Goal: Download file/media

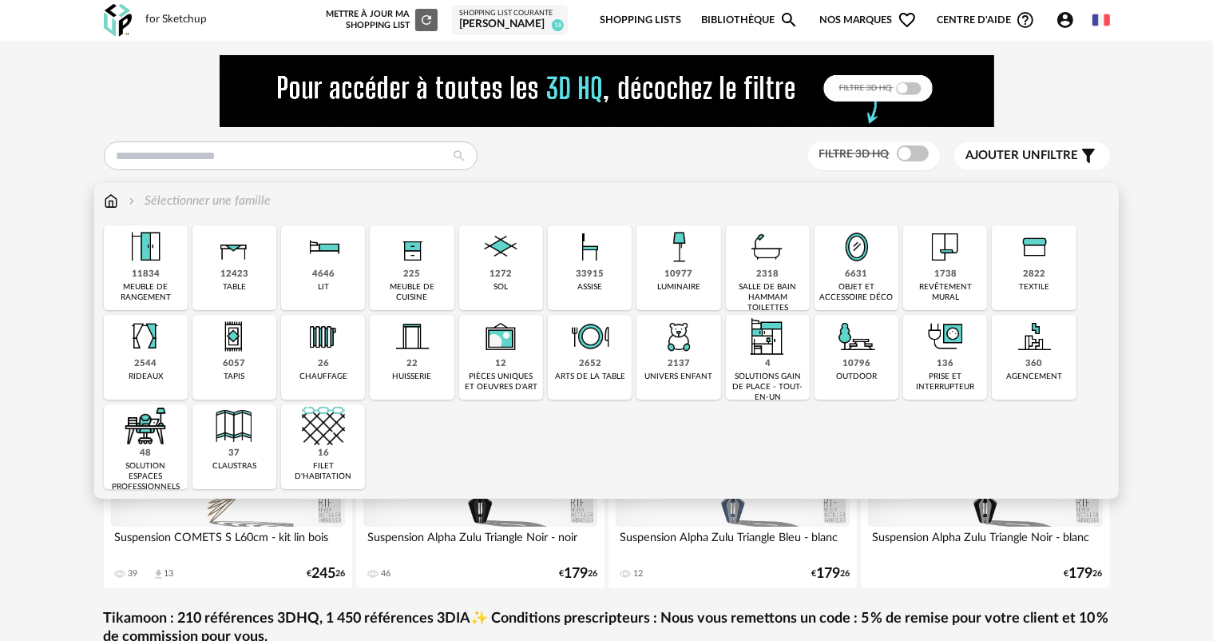
click at [953, 274] on div "1738" at bounding box center [946, 274] width 22 height 12
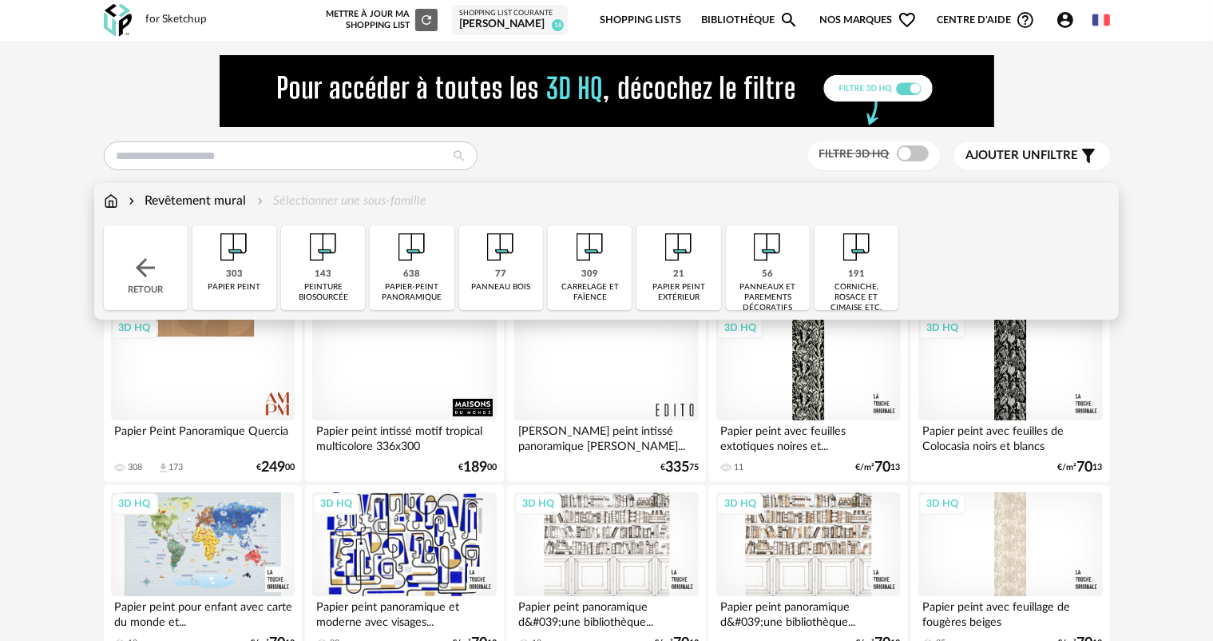
click at [770, 284] on div "panneaux et parements décoratifs" at bounding box center [768, 297] width 74 height 31
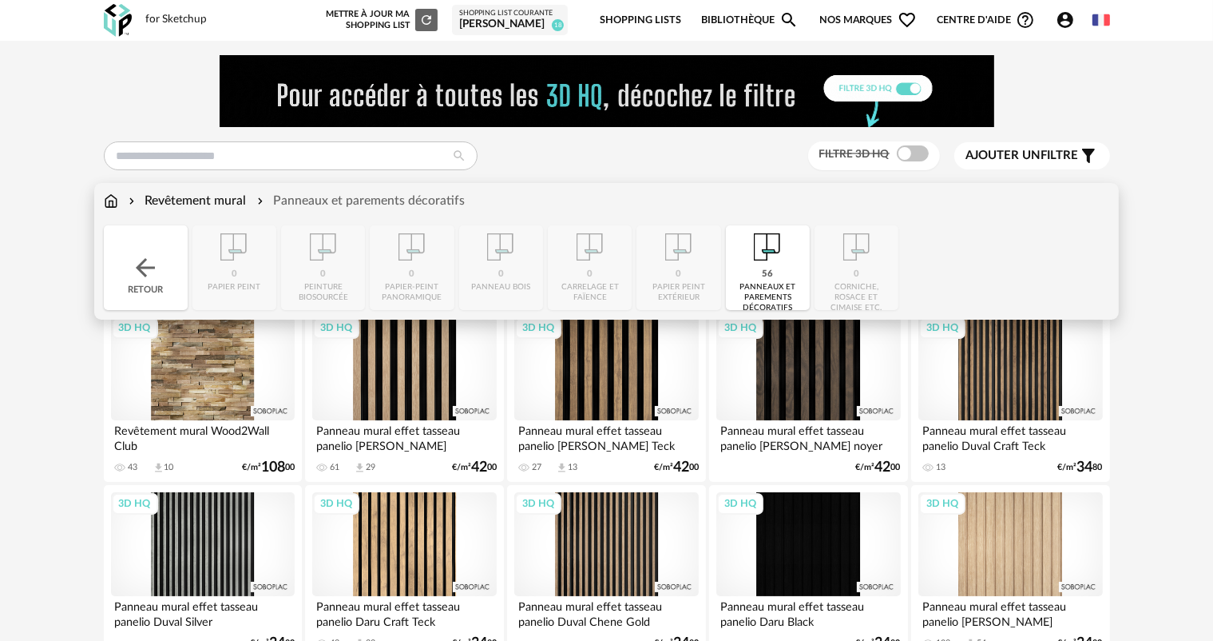
click at [231, 202] on div "Revêtement mural" at bounding box center [185, 201] width 121 height 18
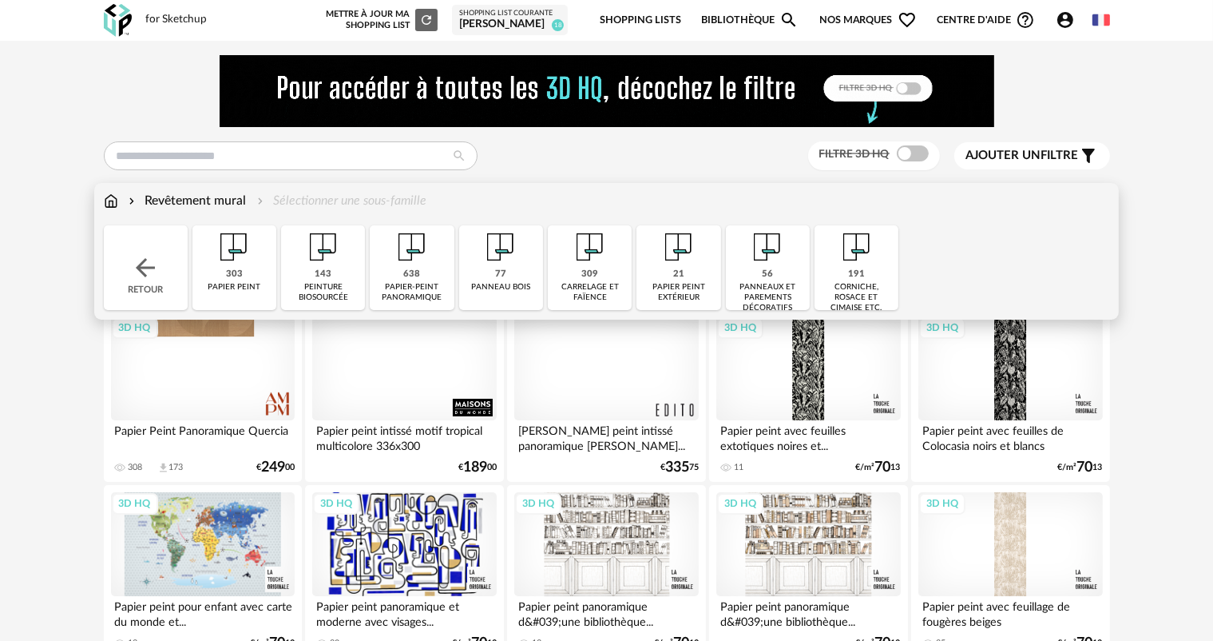
click at [783, 282] on div "panneaux et parements décoratifs" at bounding box center [768, 297] width 74 height 31
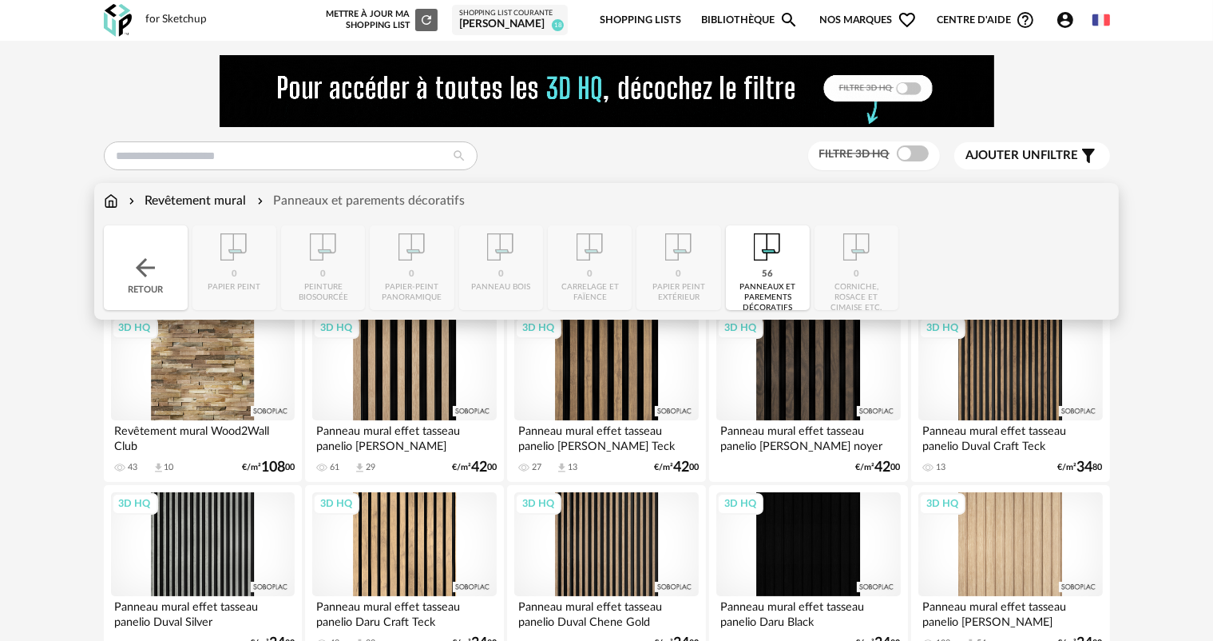
click at [182, 204] on div "Revêtement mural" at bounding box center [185, 201] width 121 height 18
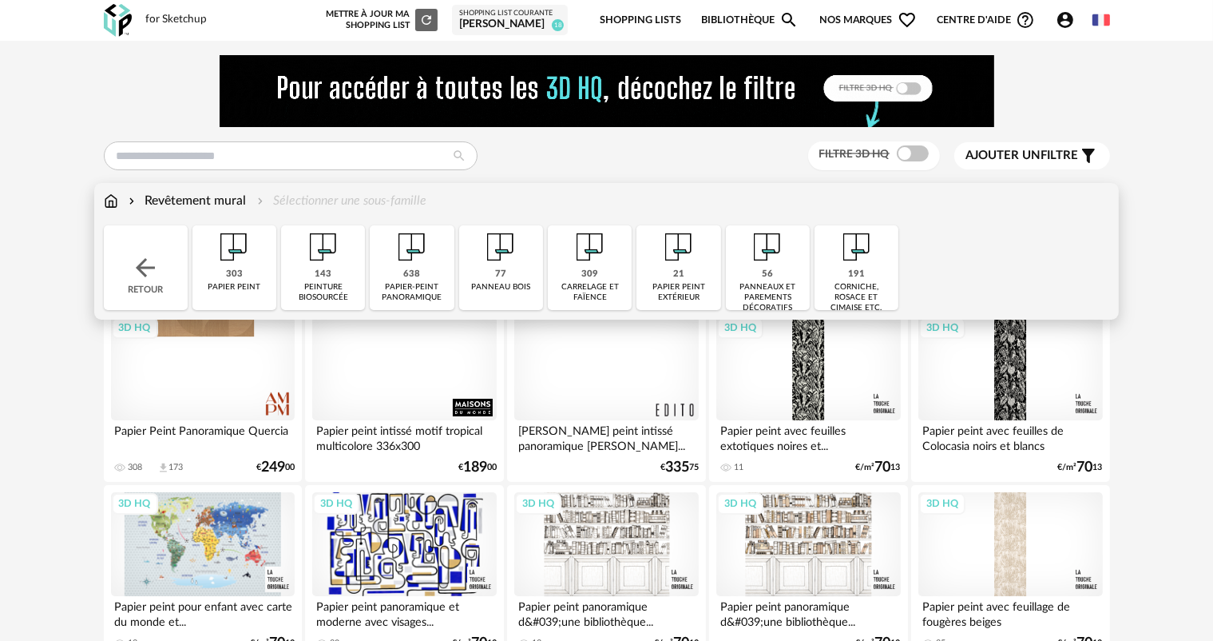
click at [505, 268] on img at bounding box center [500, 246] width 43 height 43
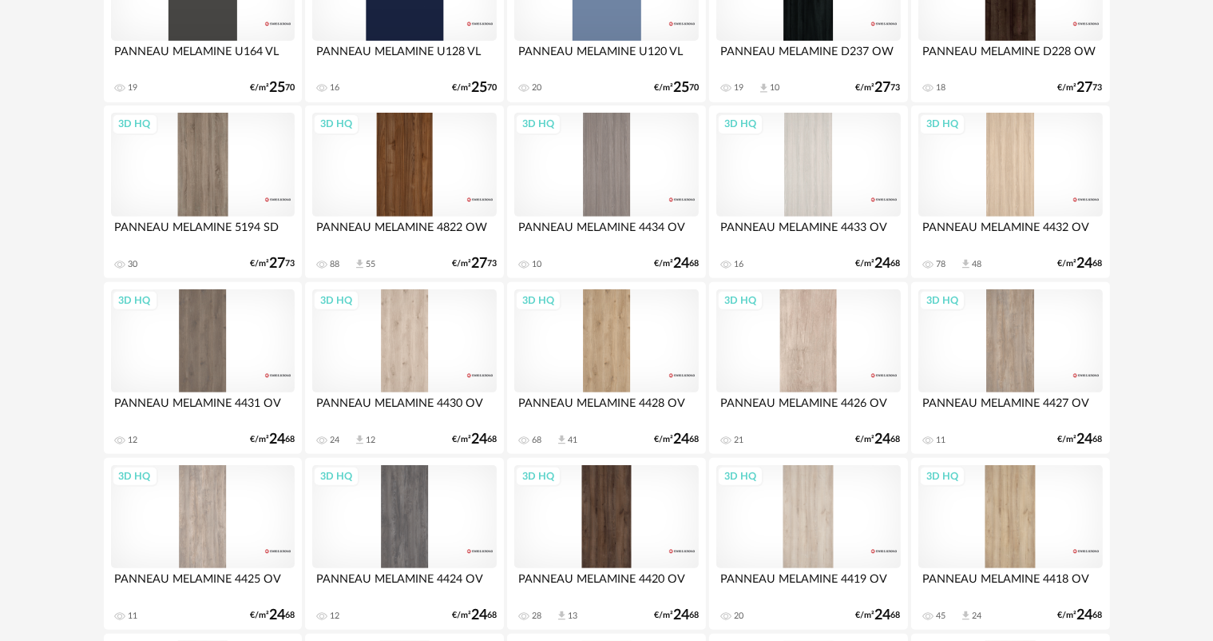
scroll to position [559, 0]
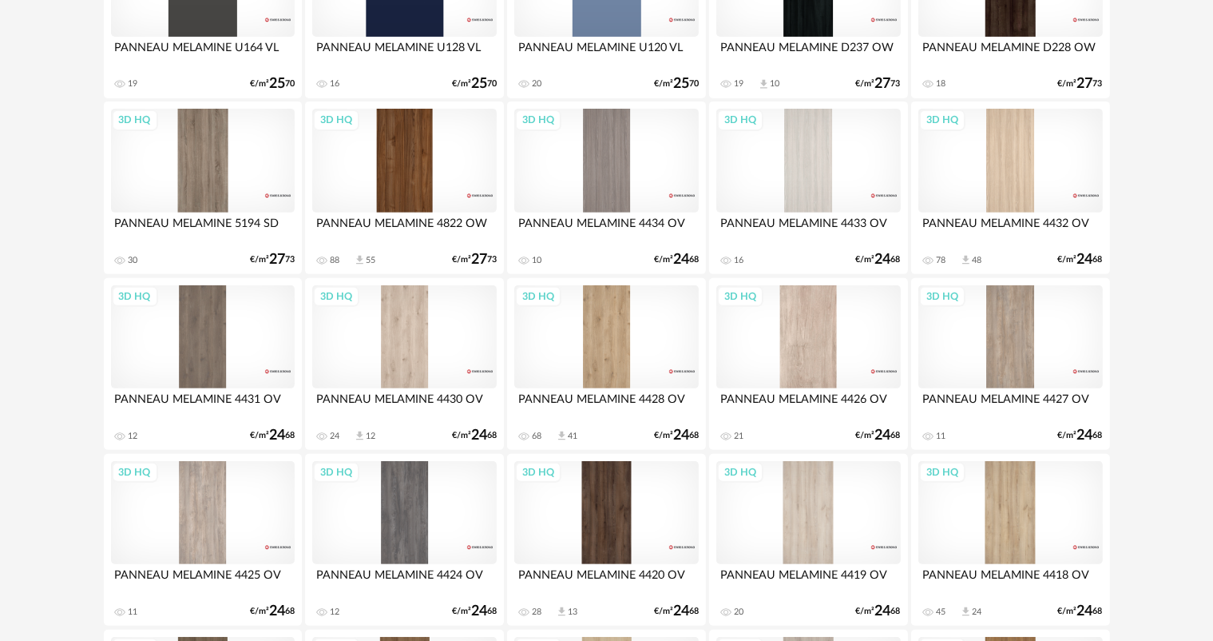
click at [772, 332] on div "3D HQ" at bounding box center [808, 337] width 184 height 104
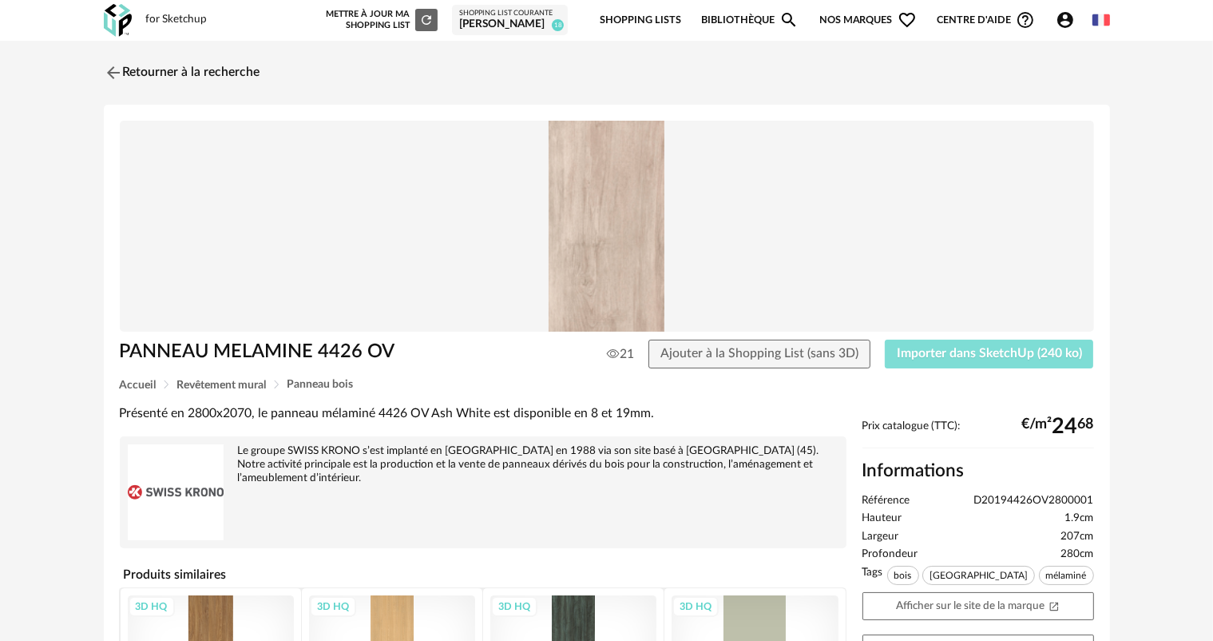
click at [930, 347] on span "Importer dans SketchUp (240 ko)" at bounding box center [989, 353] width 185 height 13
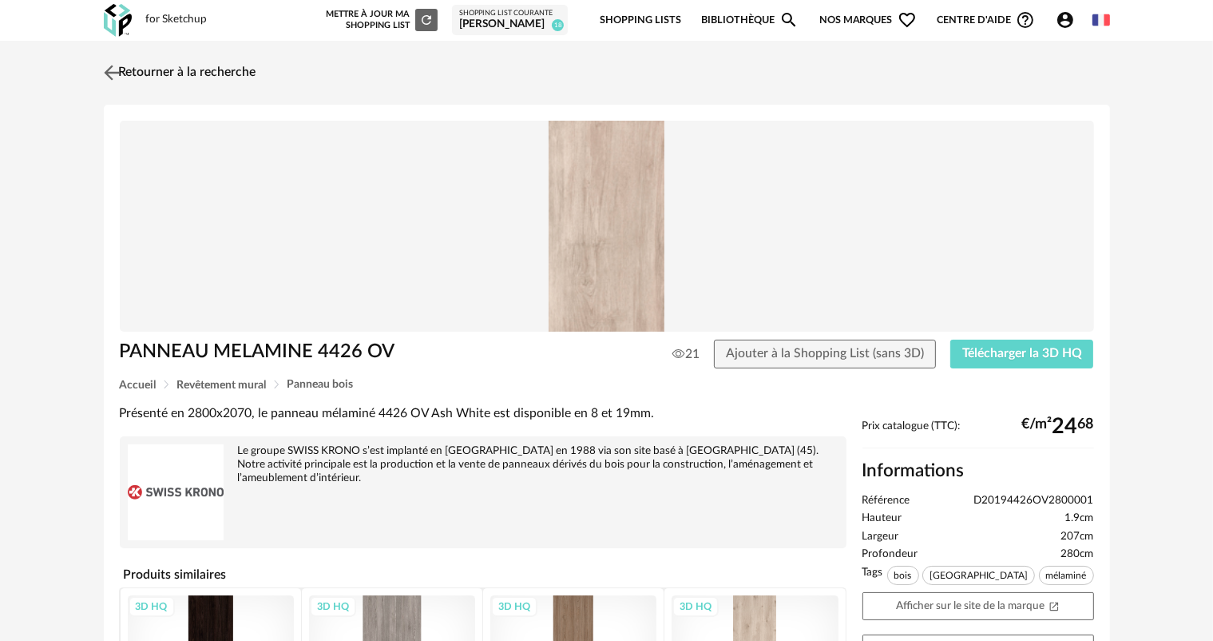
click at [113, 73] on img at bounding box center [111, 72] width 23 height 23
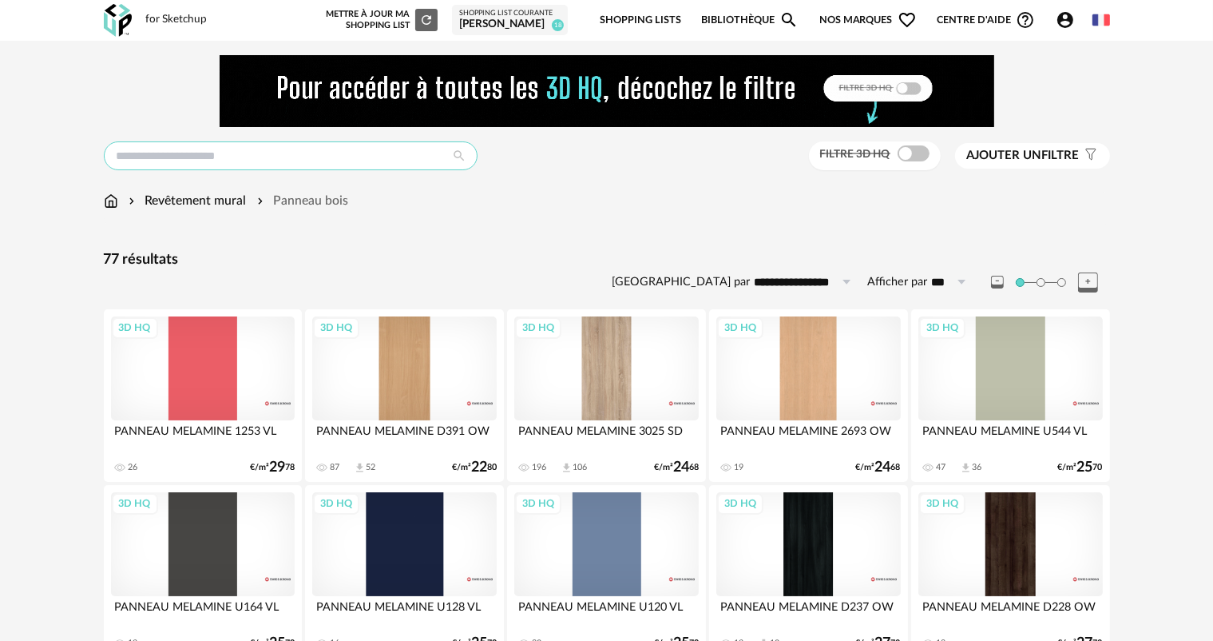
click at [214, 153] on input "text" at bounding box center [291, 155] width 374 height 29
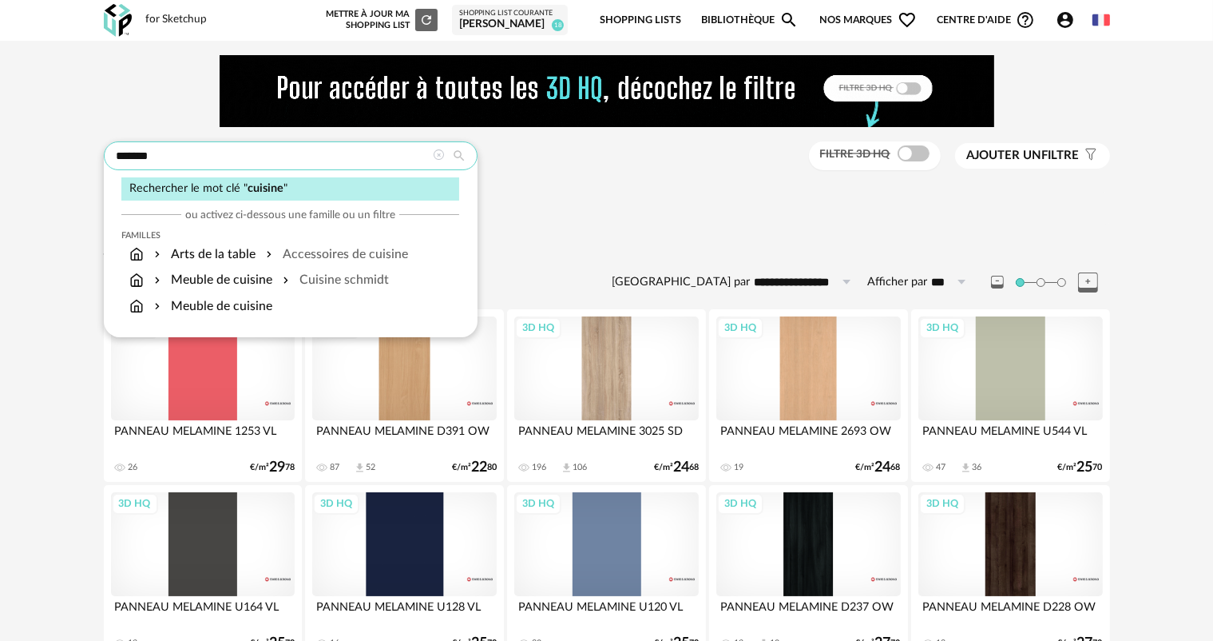
type input "*******"
type input "**********"
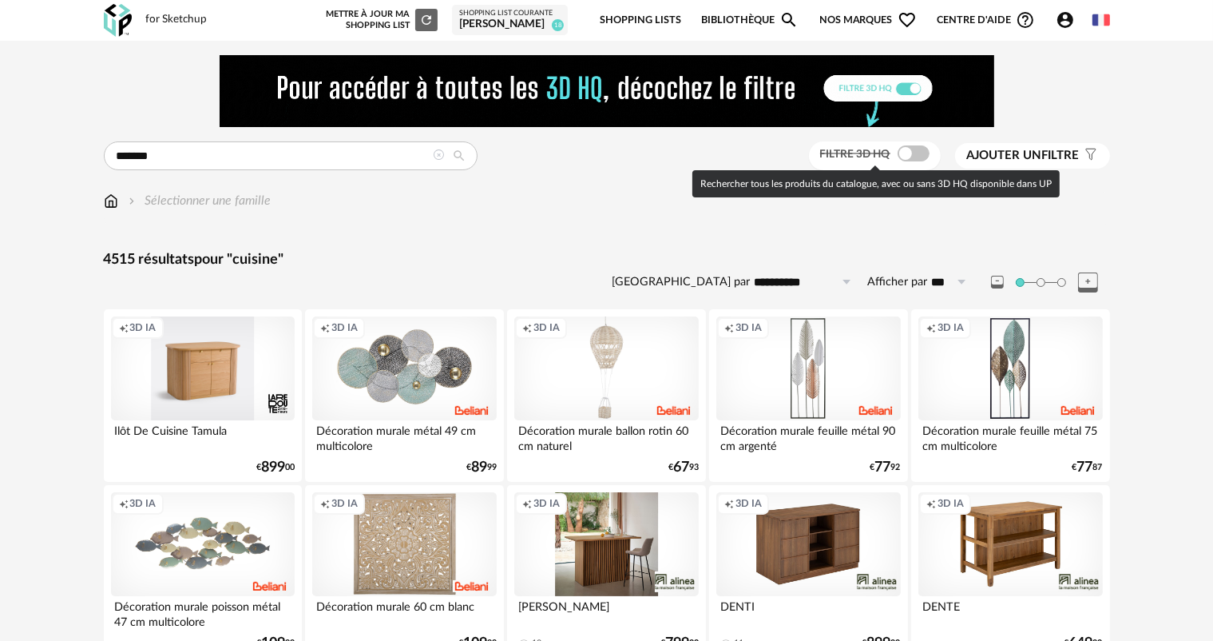
click at [859, 149] on span "Filtre 3D HQ" at bounding box center [855, 154] width 70 height 11
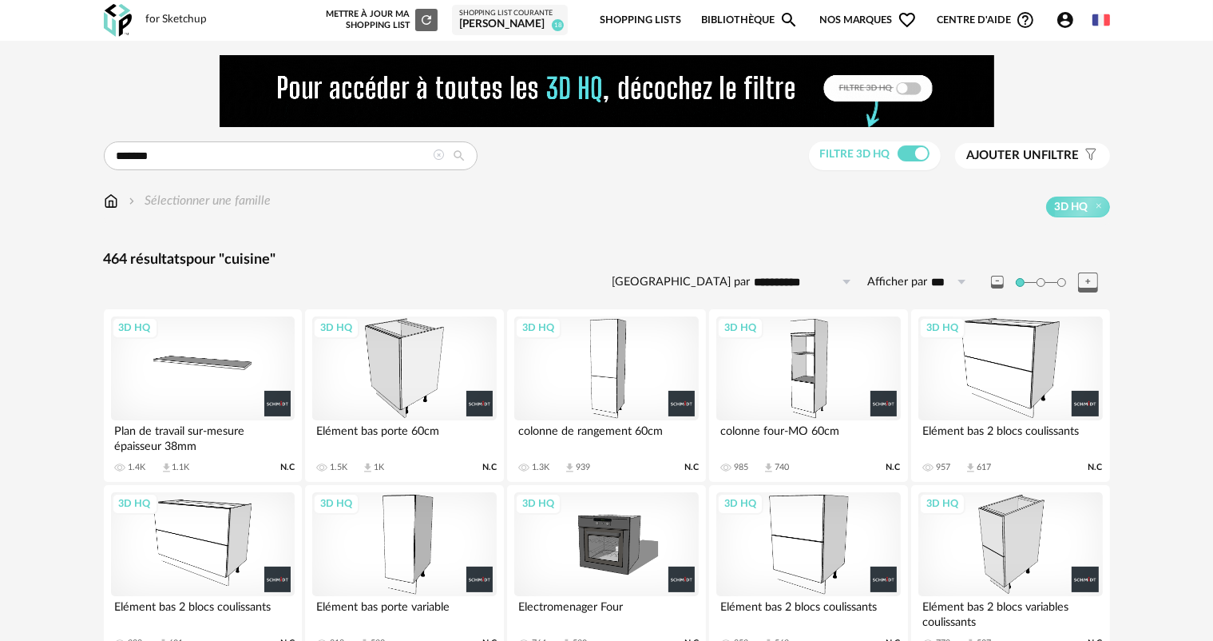
scroll to position [80, 0]
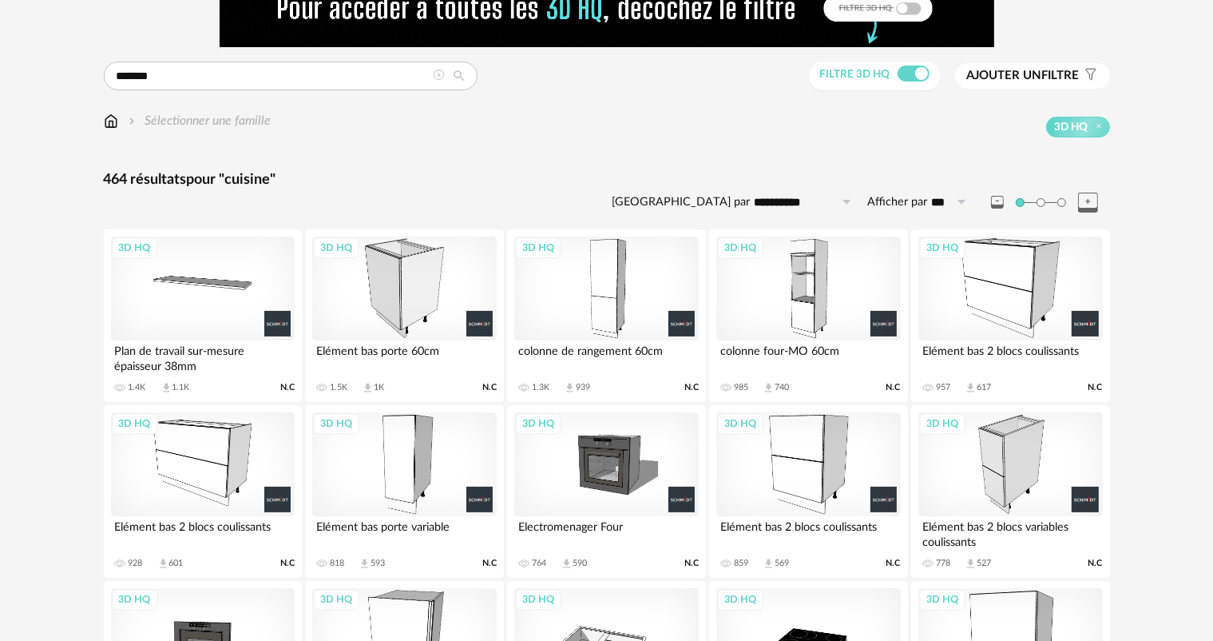
click at [1006, 465] on div "3D HQ" at bounding box center [1011, 464] width 184 height 104
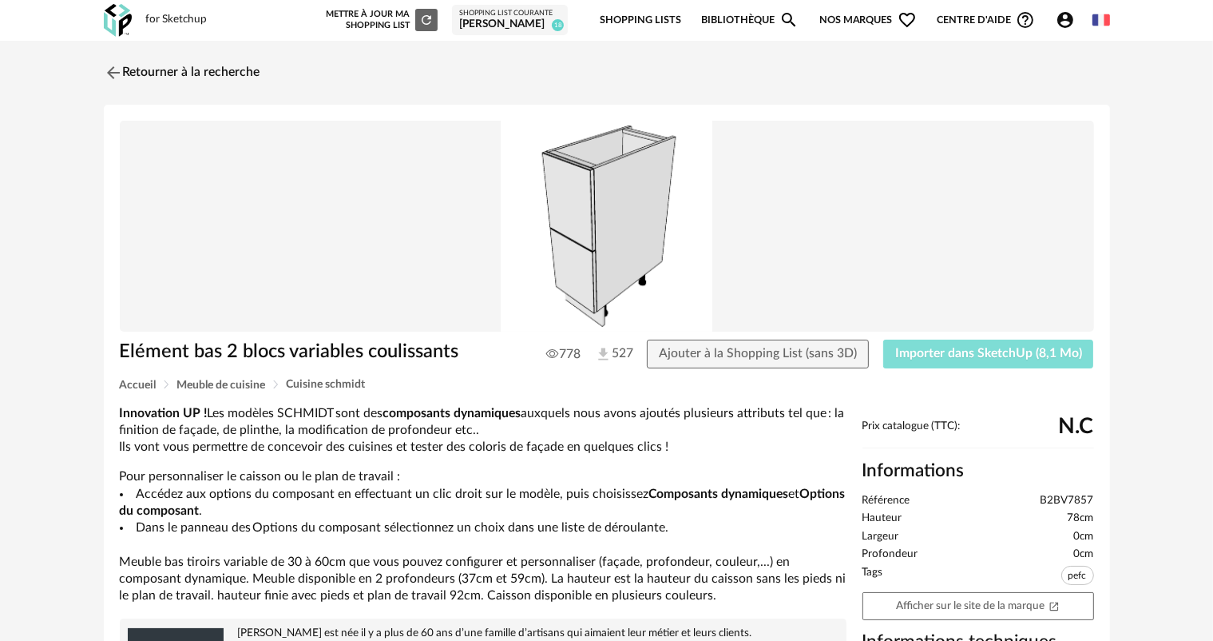
click at [990, 356] on span "Importer dans SketchUp (8,1 Mo)" at bounding box center [988, 353] width 187 height 13
